Goal: Entertainment & Leisure: Browse casually

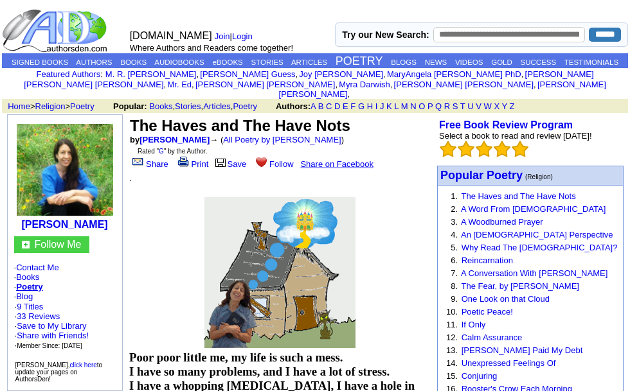
click at [491, 343] on link "Calm Assurance" at bounding box center [491, 338] width 61 height 10
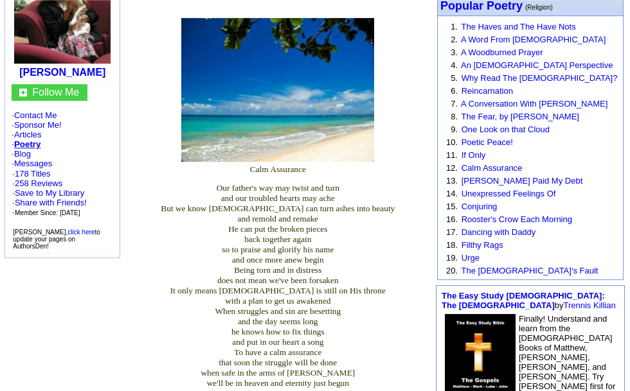
scroll to position [170, 0]
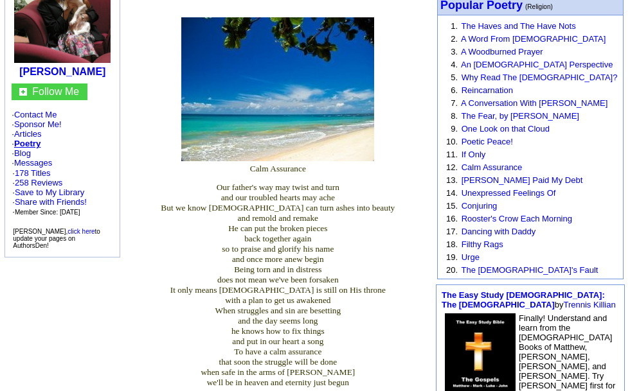
click at [470, 249] on link "Filthy Rags" at bounding box center [482, 245] width 42 height 10
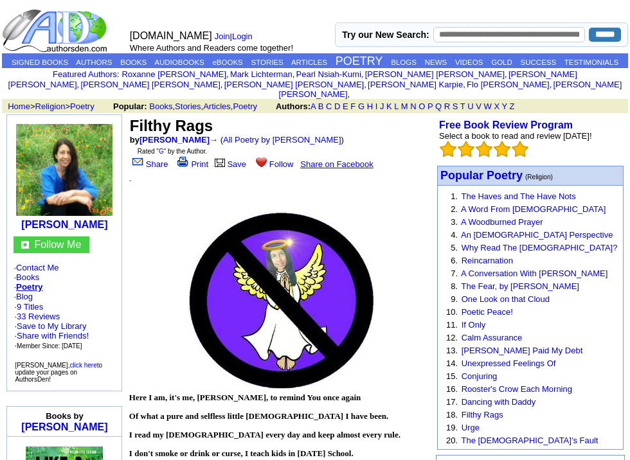
click at [491, 227] on link "A Woodburned Prayer" at bounding box center [502, 222] width 82 height 10
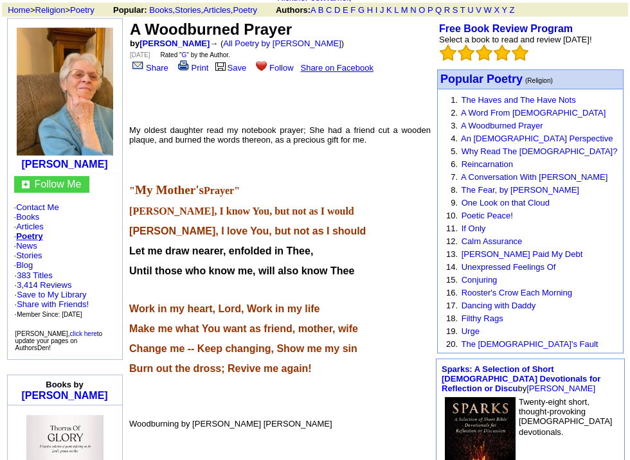
scroll to position [97, 0]
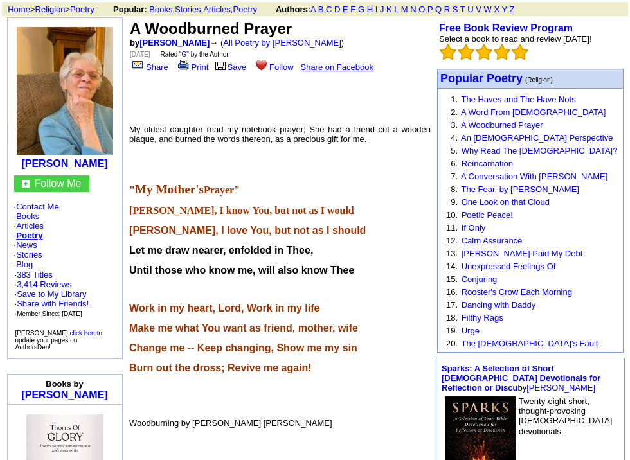
click at [504, 194] on link "The Fear, by [PERSON_NAME]" at bounding box center [520, 189] width 118 height 10
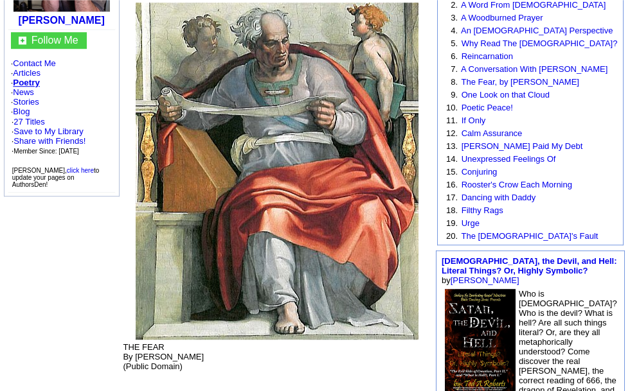
scroll to position [204, 0]
click at [536, 100] on link "One Look on that Cloud" at bounding box center [505, 96] width 88 height 10
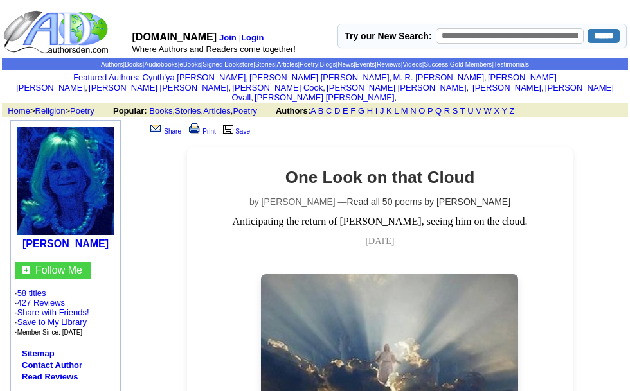
click at [257, 107] on link "Poetry" at bounding box center [245, 111] width 24 height 10
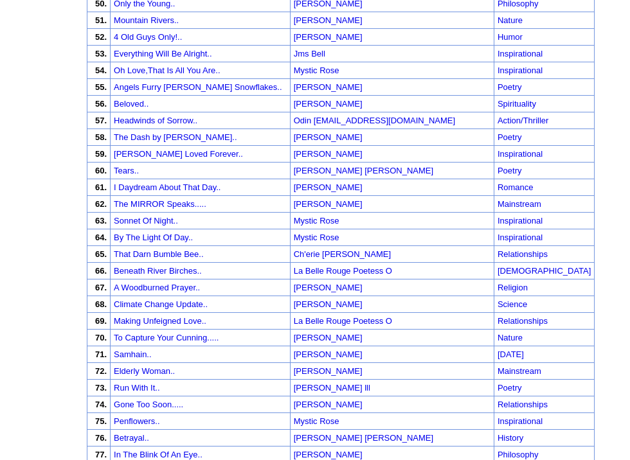
scroll to position [1007, 0]
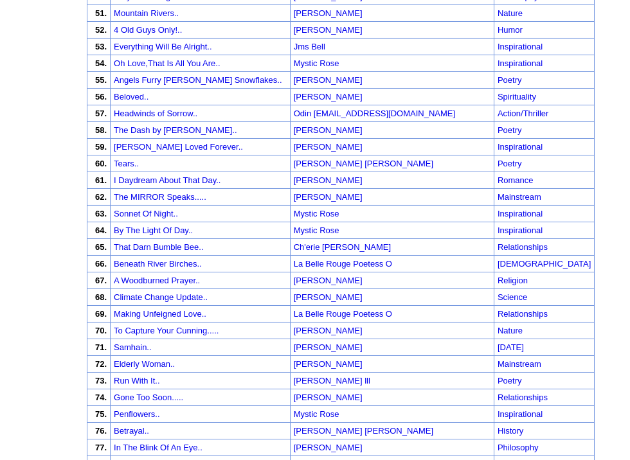
click at [186, 252] on link "That Darn Bumble Bee.." at bounding box center [158, 247] width 89 height 10
